Goal: Information Seeking & Learning: Stay updated

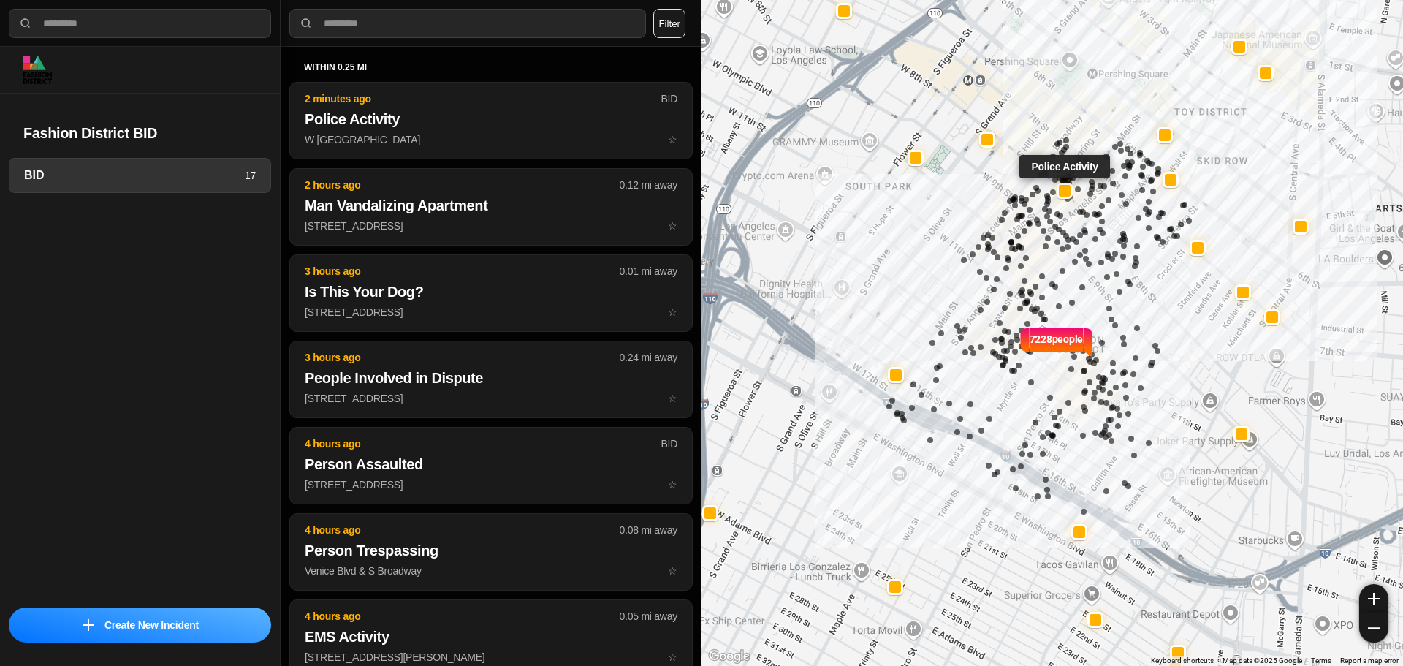
select select "*"
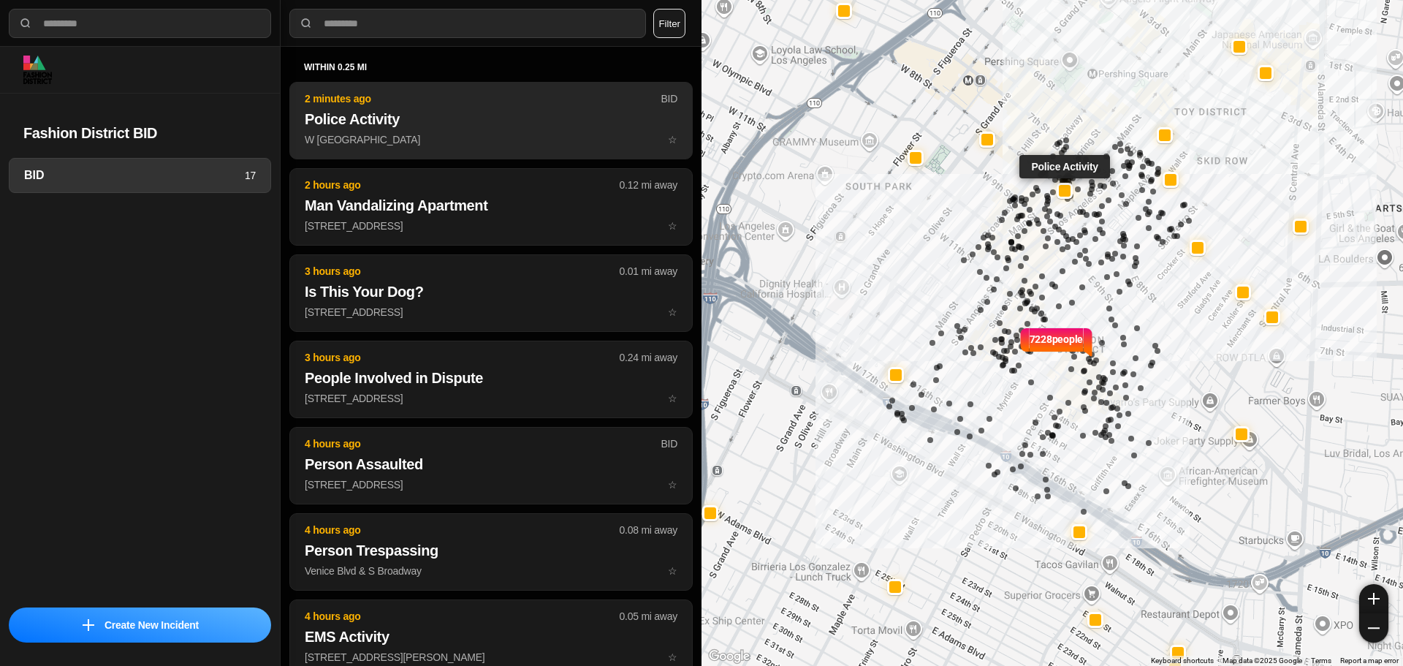
click at [481, 126] on h2 "Police Activity" at bounding box center [491, 119] width 373 height 20
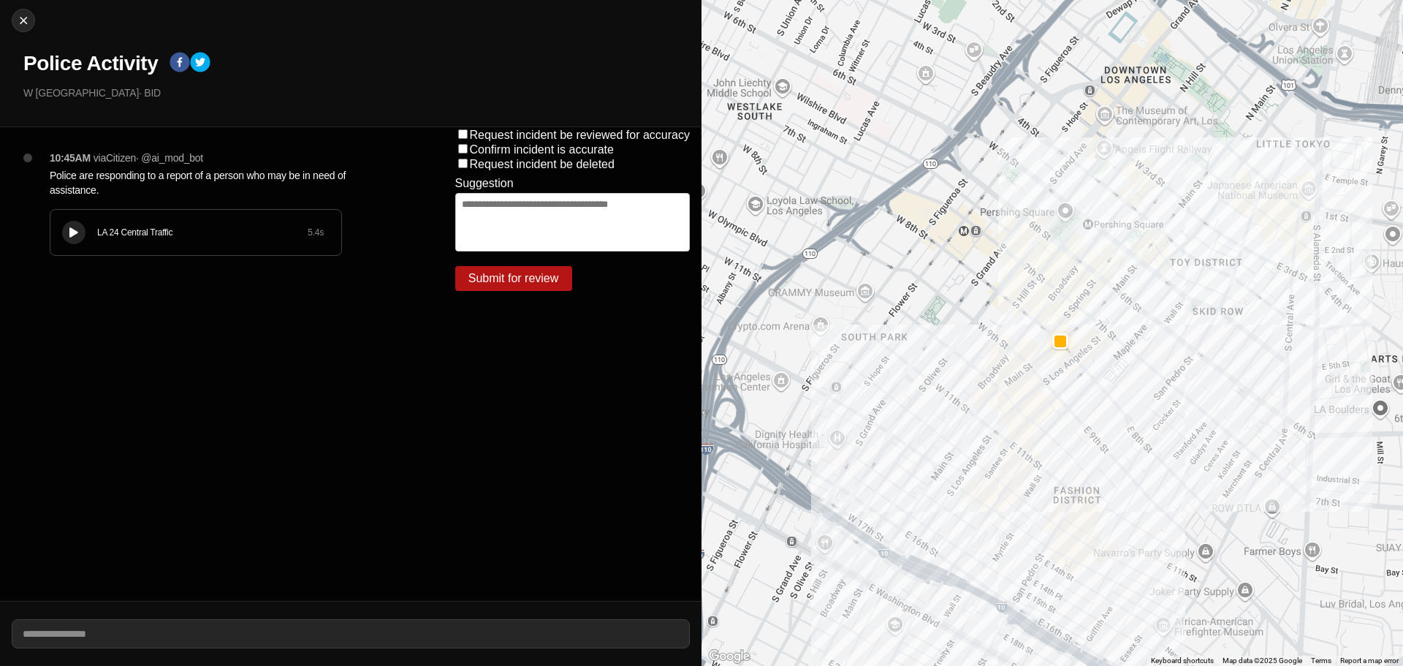
click at [75, 240] on button at bounding box center [73, 232] width 23 height 23
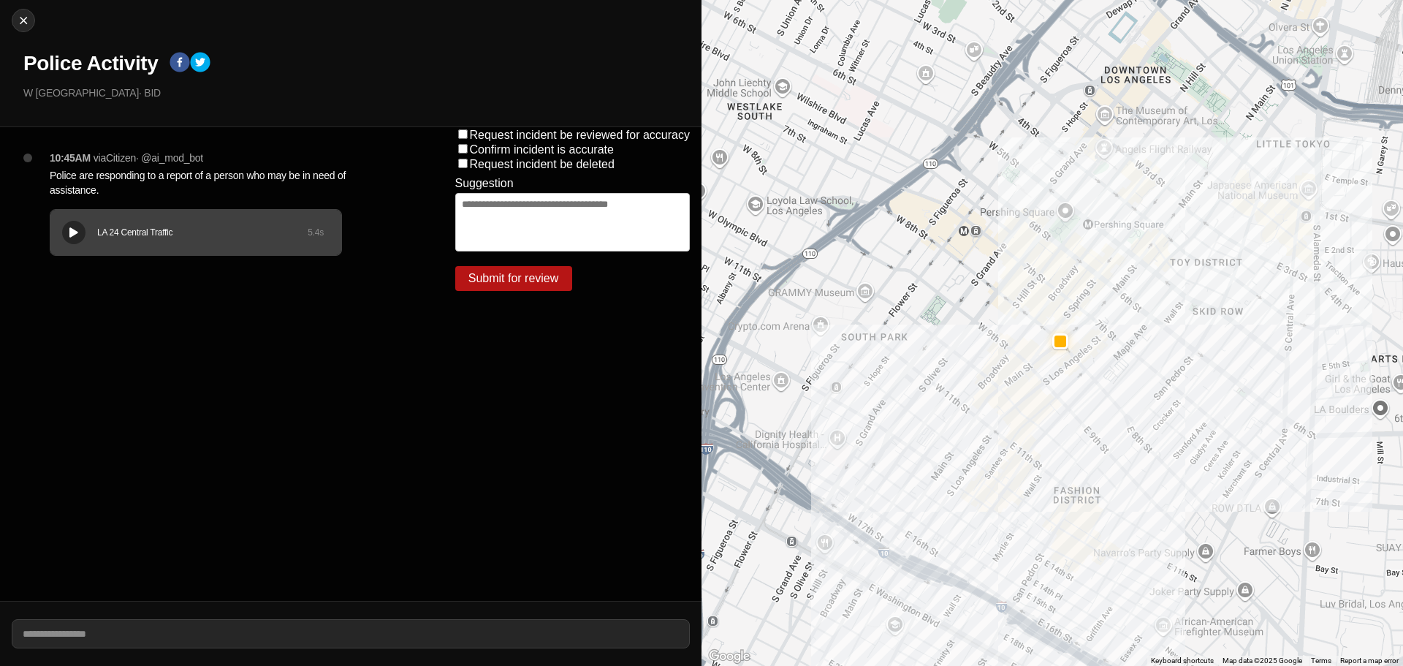
click at [119, 232] on div "LA 24 Central Traffic" at bounding box center [202, 232] width 210 height 12
click at [108, 246] on div "LA 24 Central Traffic 5.4 s" at bounding box center [195, 232] width 291 height 45
click at [92, 245] on div "LA 24 Central Traffic 5.4 s" at bounding box center [195, 232] width 291 height 45
click at [24, 20] on img at bounding box center [23, 20] width 15 height 15
select select "*"
